Goal: Information Seeking & Learning: Check status

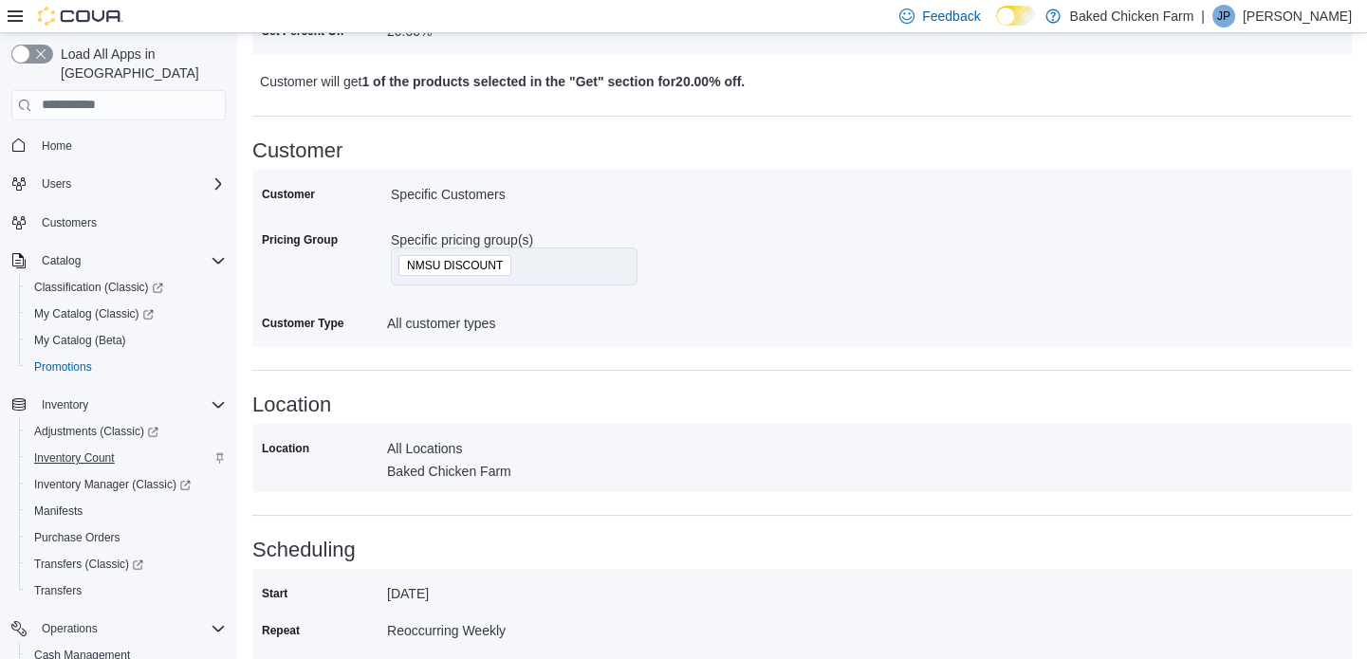
scroll to position [1056, 0]
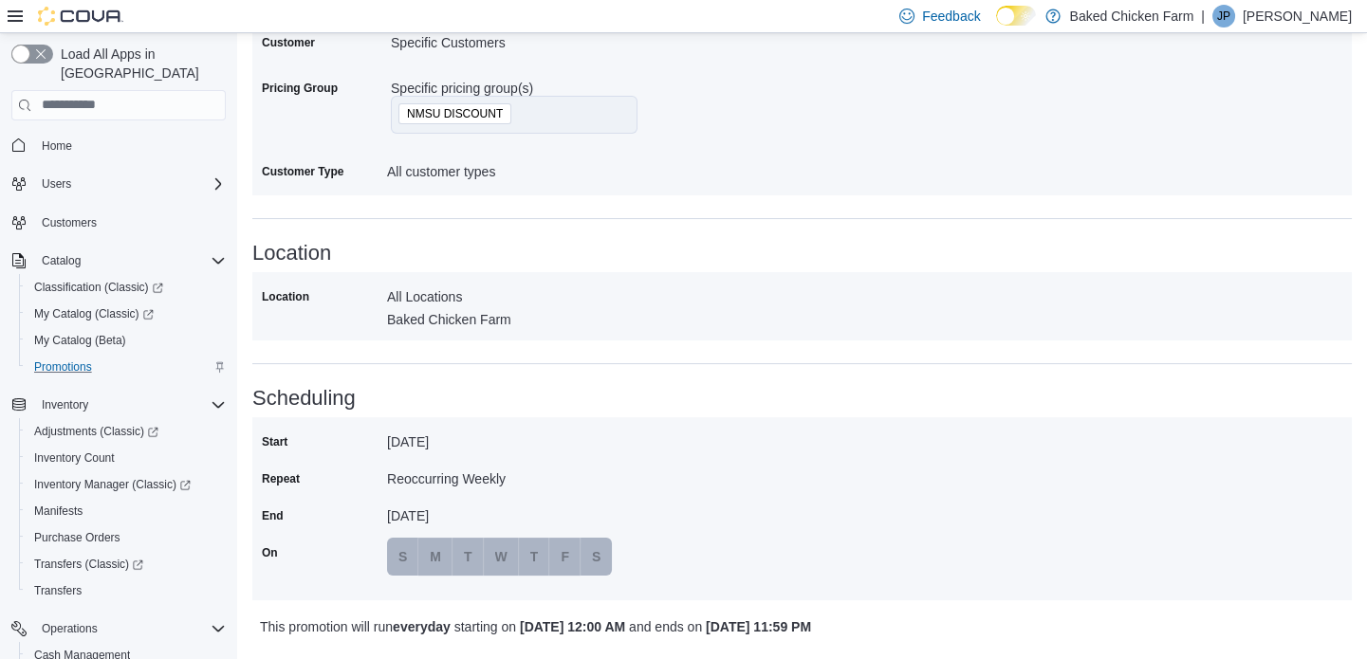
click at [166, 357] on div "Promotions" at bounding box center [126, 367] width 199 height 23
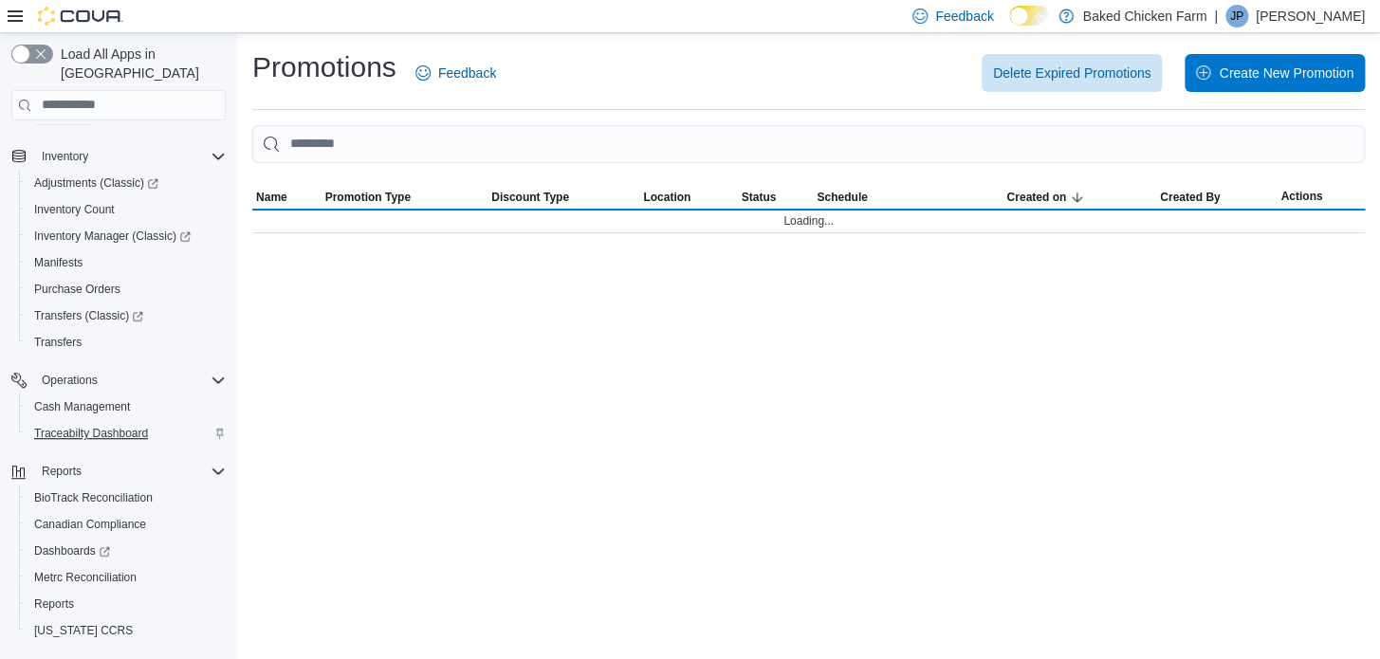
scroll to position [266, 0]
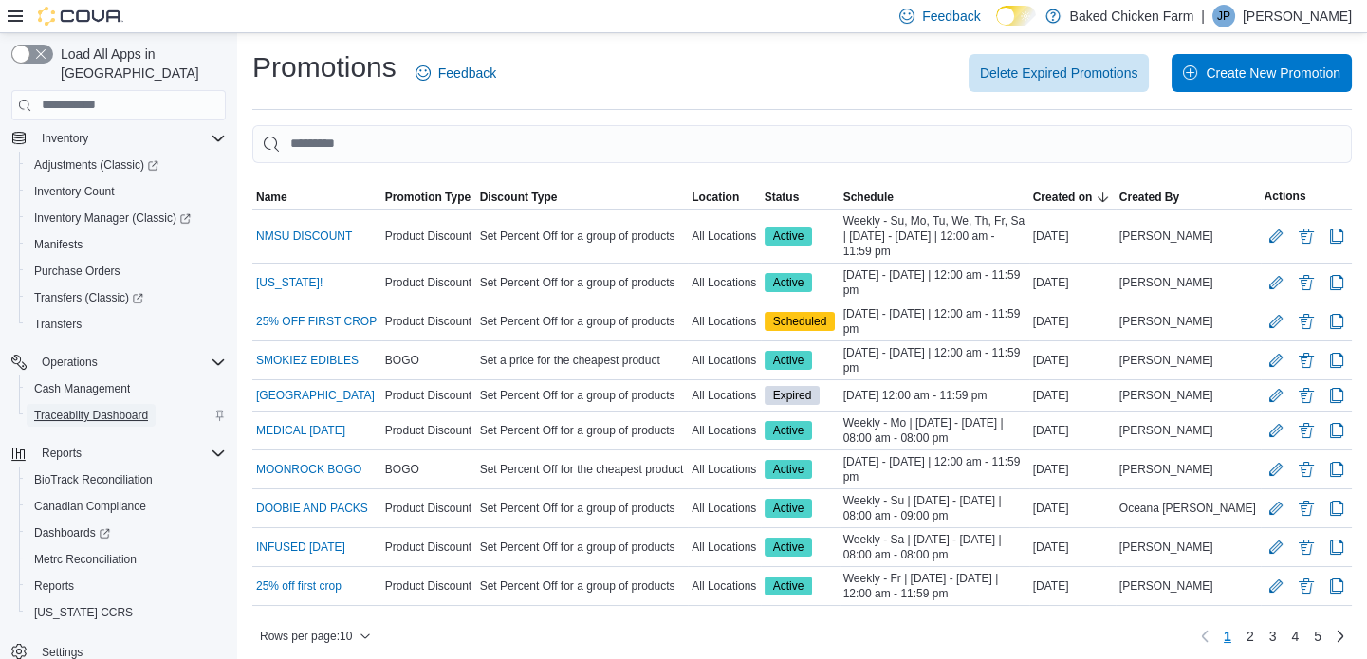
click at [79, 408] on span "Traceabilty Dashboard" at bounding box center [91, 415] width 114 height 15
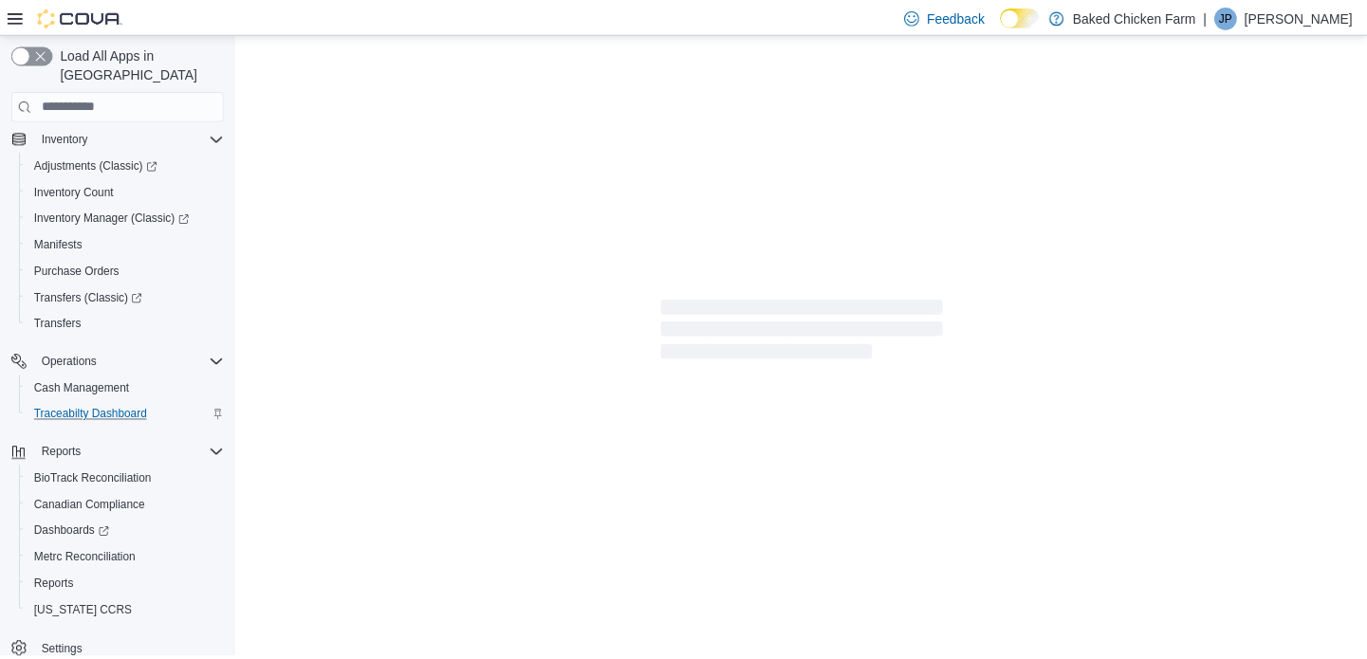
scroll to position [214, 0]
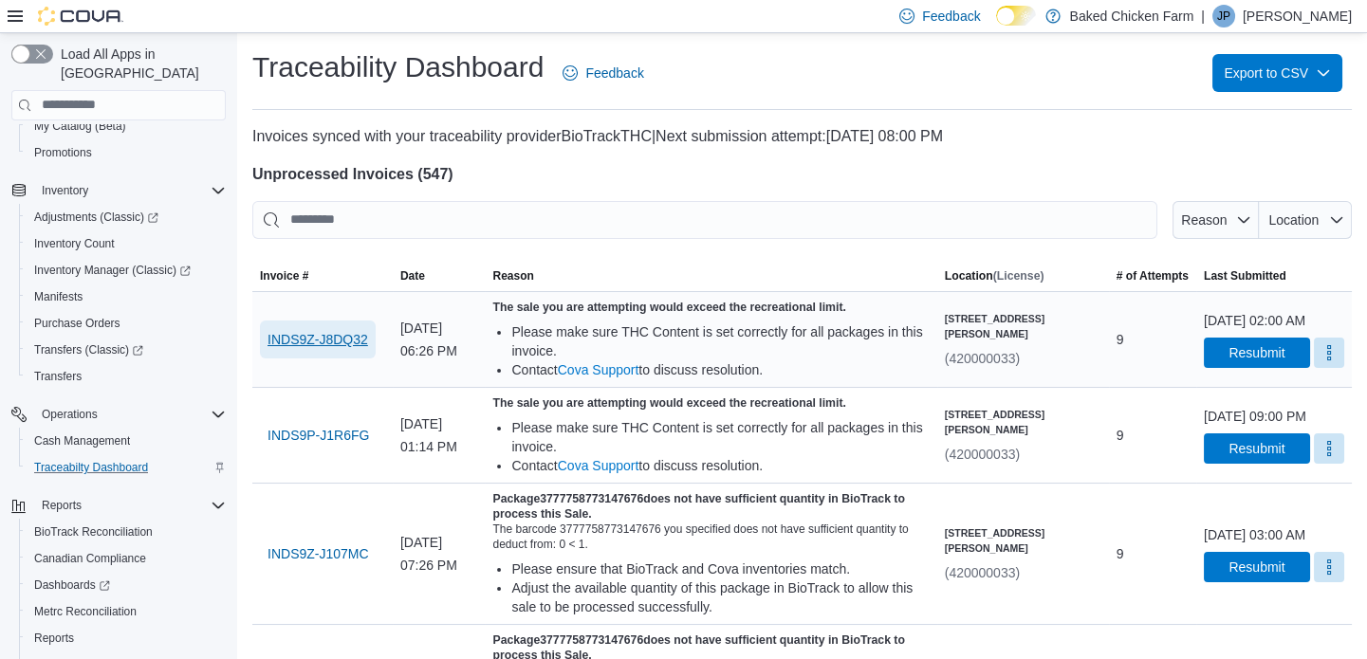
click at [323, 347] on span "INDS9Z-J8DQ32" at bounding box center [317, 339] width 101 height 19
click at [343, 429] on span "INDS9P-J1R6FG" at bounding box center [317, 435] width 101 height 19
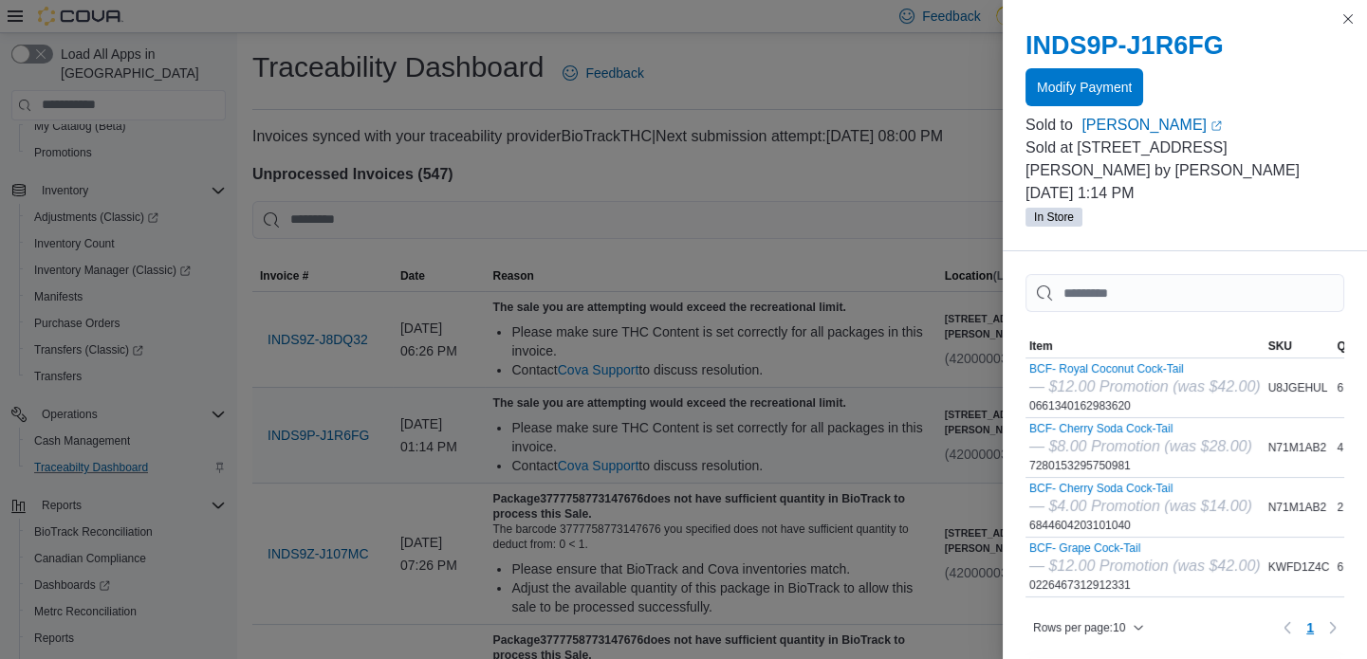
drag, startPoint x: 700, startPoint y: 435, endPoint x: 710, endPoint y: 458, distance: 25.0
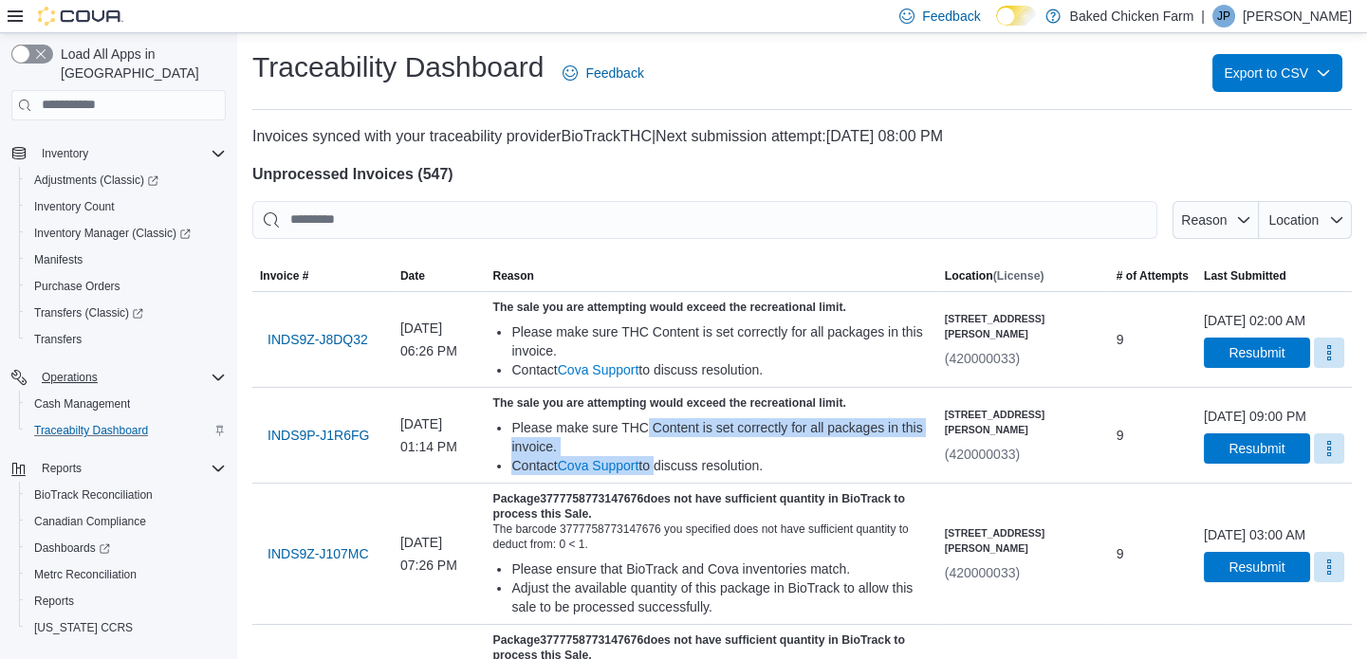
scroll to position [266, 0]
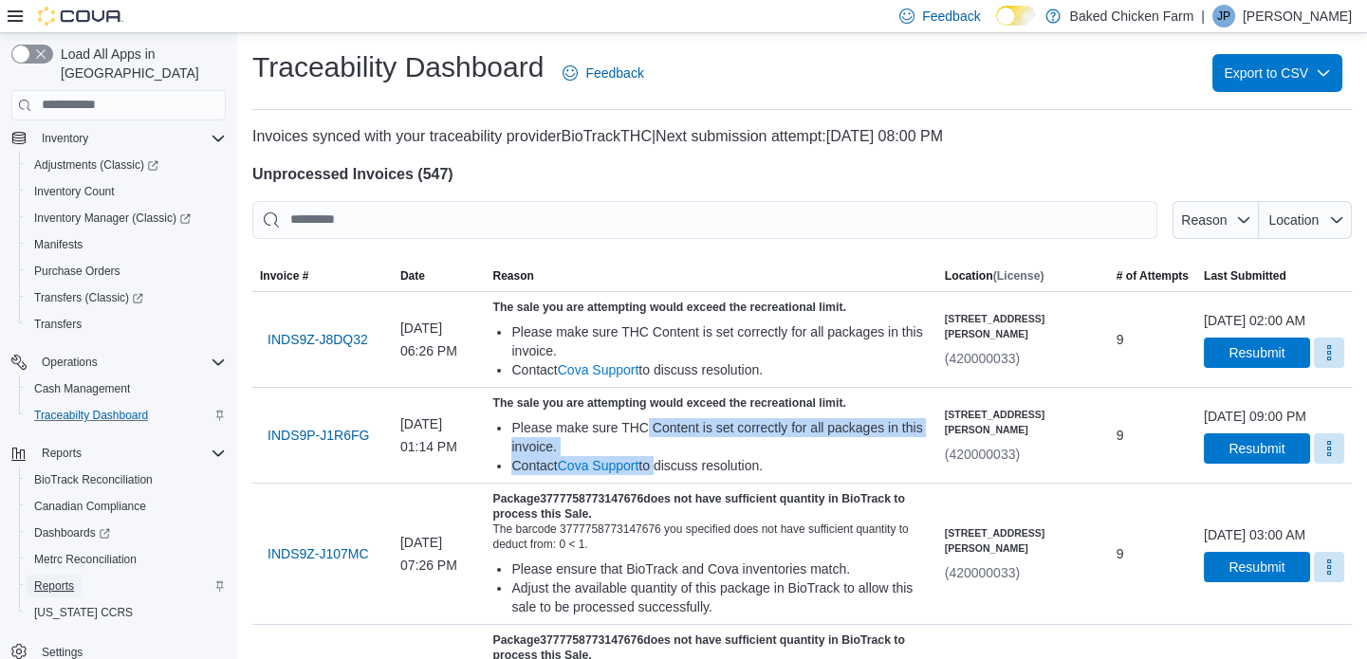
click at [70, 578] on span "Reports" at bounding box center [54, 585] width 40 height 15
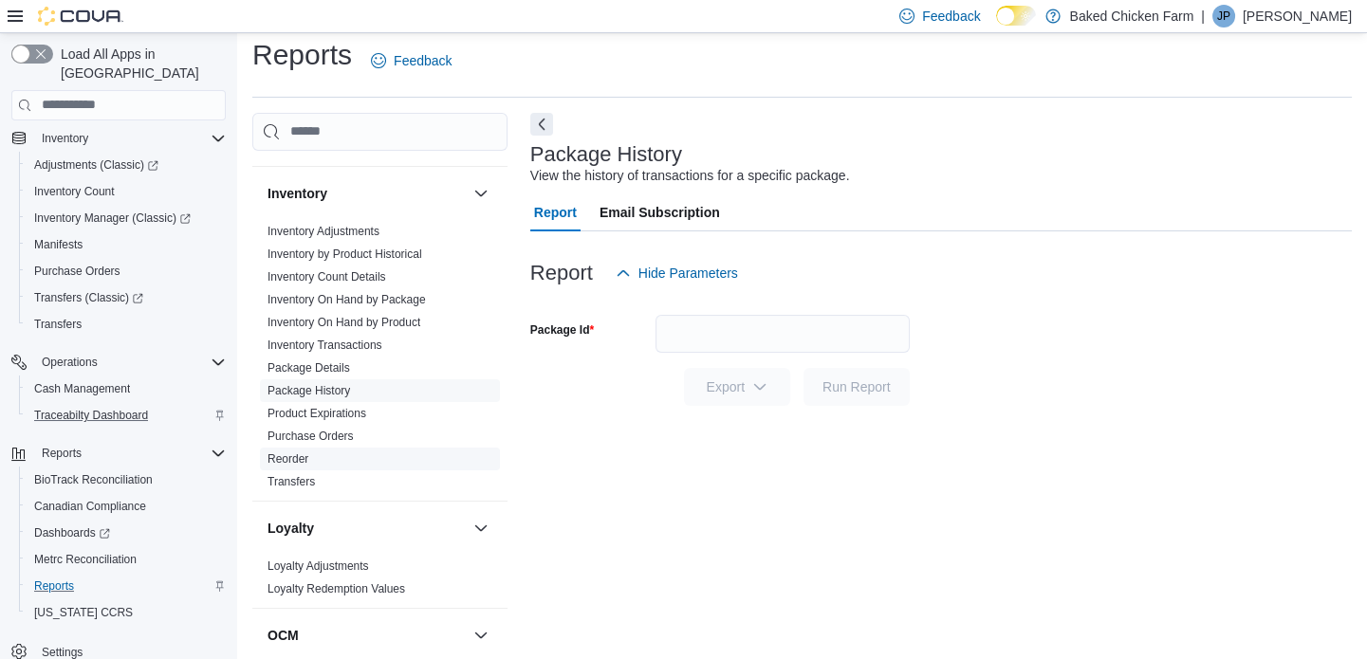
scroll to position [603, 0]
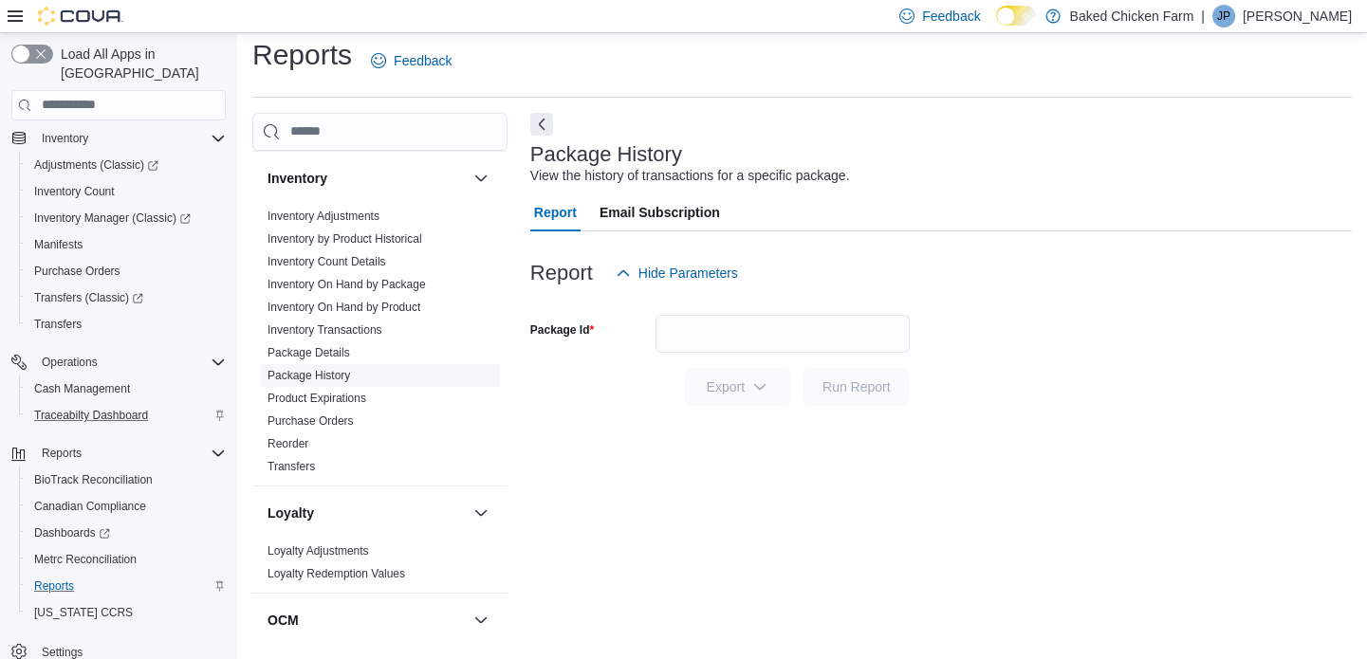
click at [339, 373] on link "Package History" at bounding box center [308, 375] width 83 height 13
click at [677, 337] on input "Package Id" at bounding box center [782, 334] width 254 height 38
